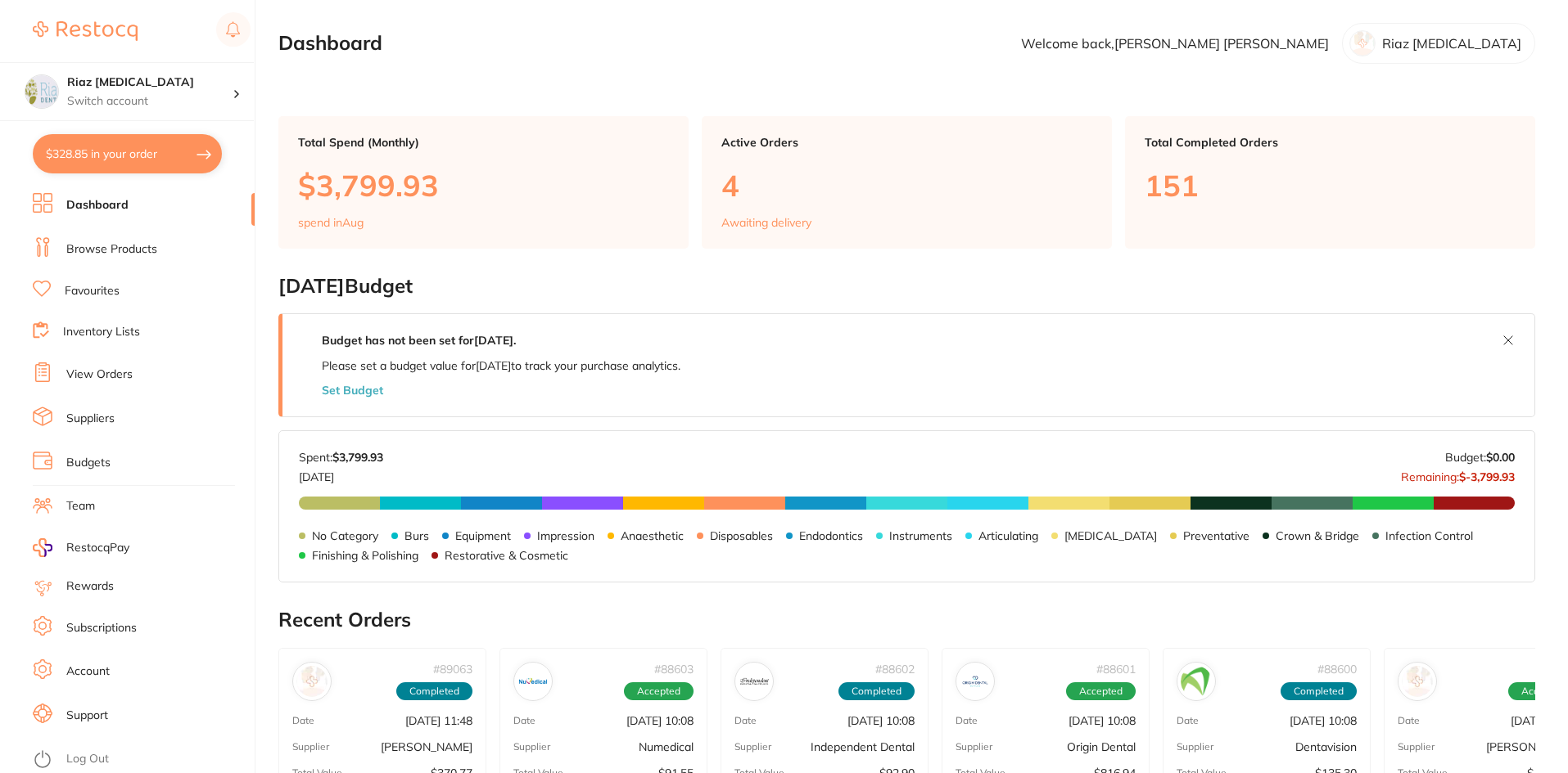
click at [125, 249] on link "Browse Products" at bounding box center [111, 249] width 91 height 17
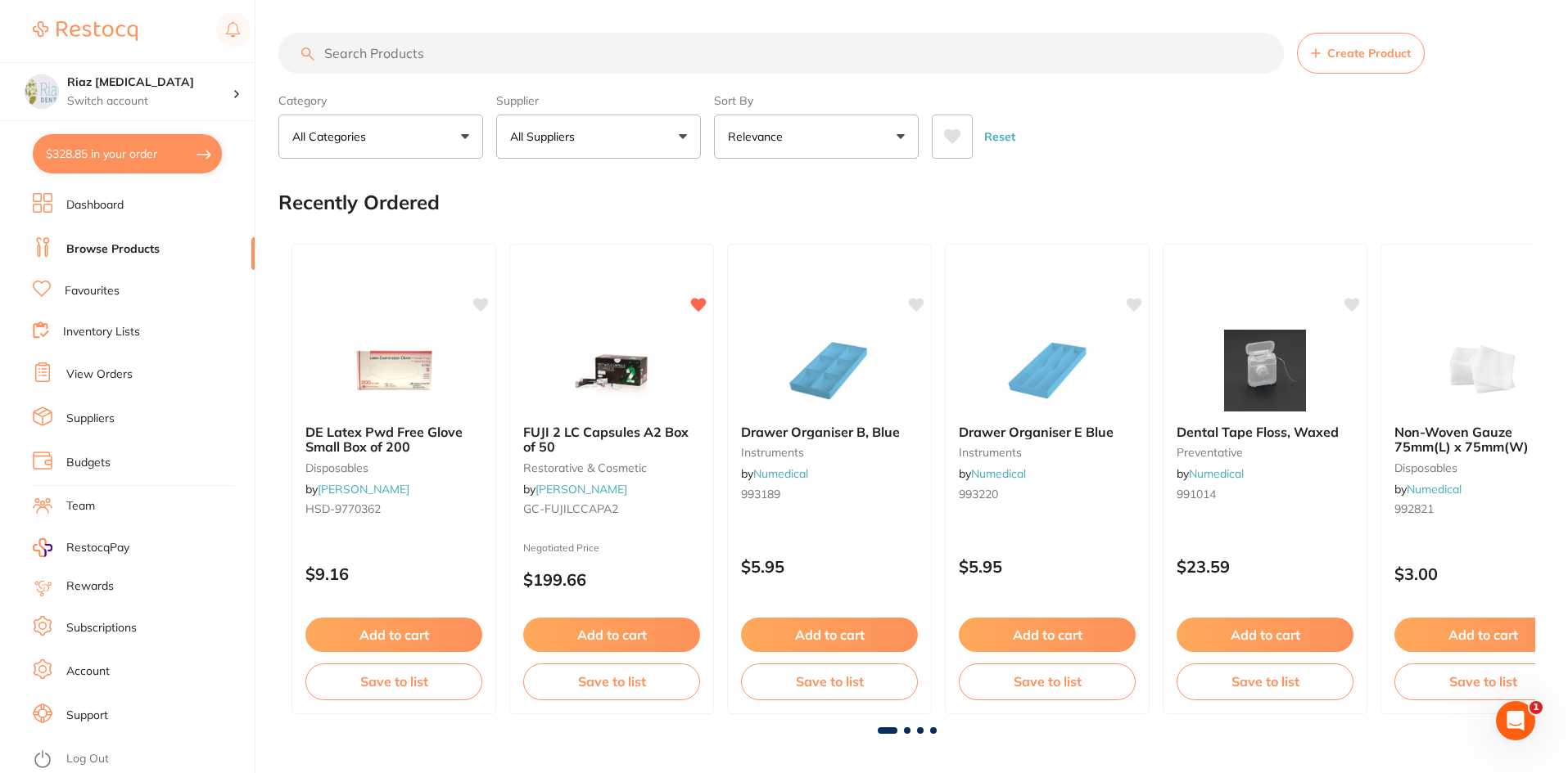
click at [413, 52] on input "search" at bounding box center [781, 52] width 1005 height 41
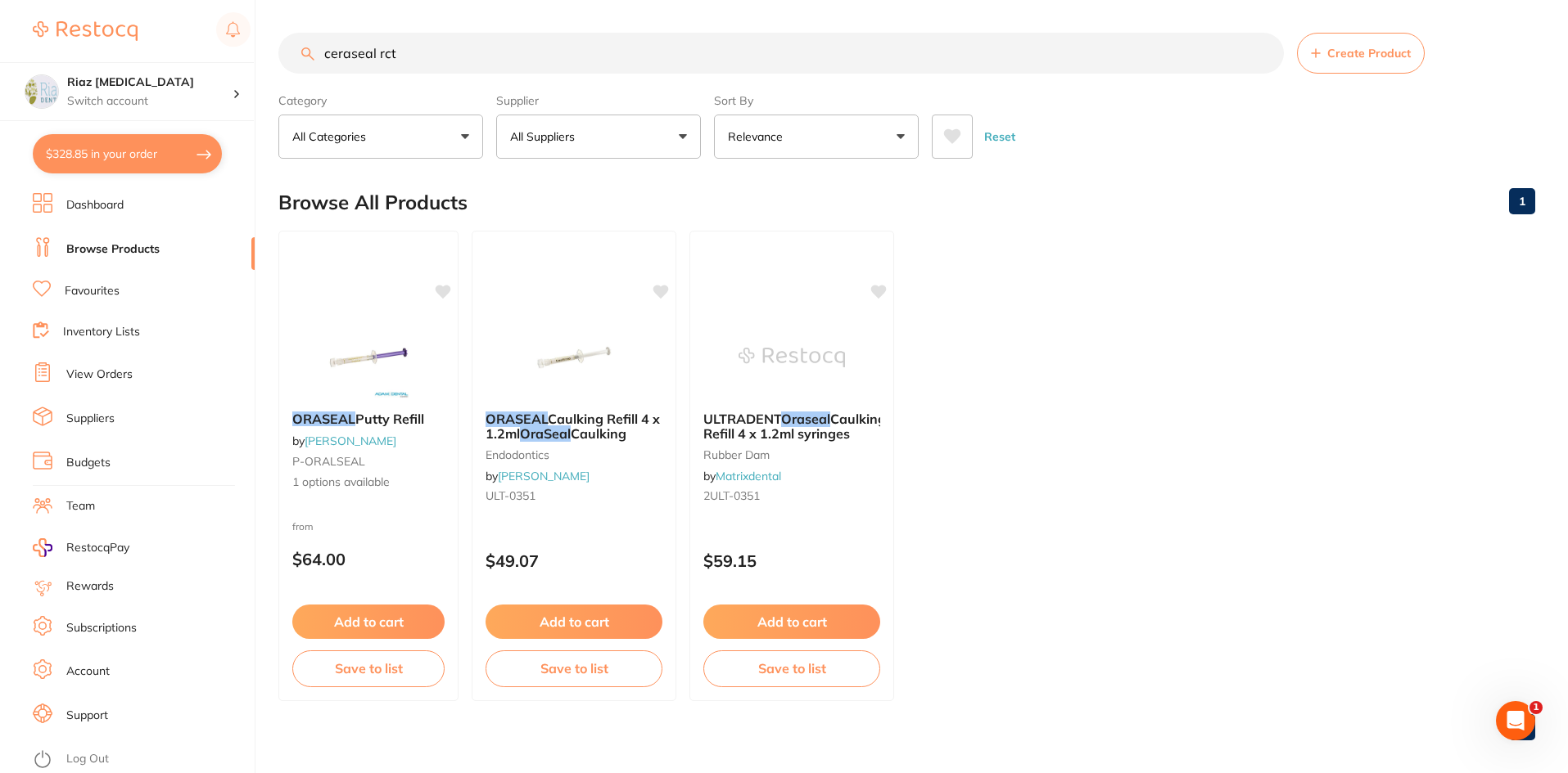
type input "ceraseal rct"
